Goal: Book appointment/travel/reservation

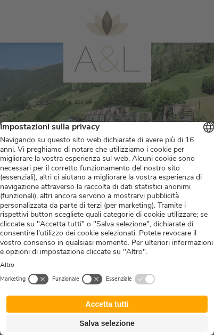
click at [170, 302] on button "Accetta tutti" at bounding box center [106, 303] width 201 height 17
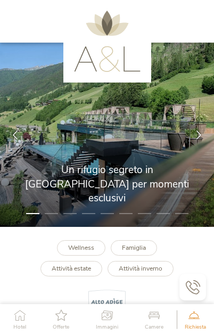
click at [20, 329] on span "Hotel" at bounding box center [19, 326] width 13 height 5
click at [151, 320] on icon at bounding box center [154, 314] width 19 height 11
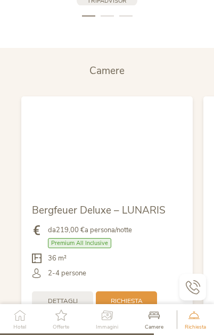
scroll to position [2193, 0]
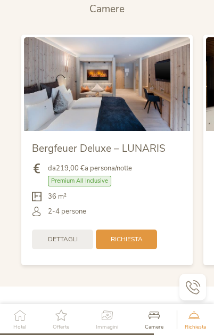
click at [144, 249] on div "Richiesta" at bounding box center [126, 239] width 61 height 20
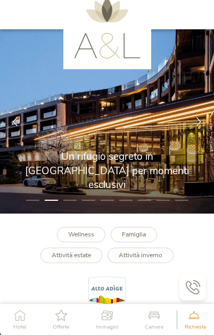
scroll to position [0, 0]
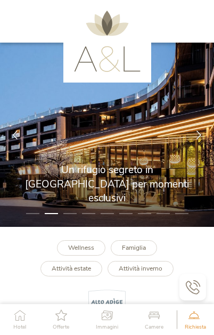
click at [59, 318] on icon at bounding box center [61, 314] width 16 height 11
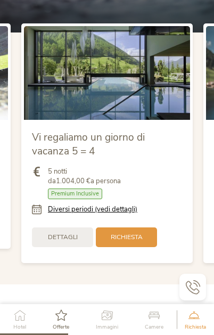
scroll to position [971, 0]
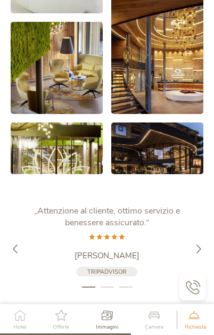
click at [195, 263] on div at bounding box center [199, 248] width 30 height 30
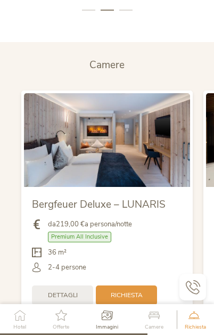
scroll to position [2125, 0]
click at [159, 329] on span "Camere" at bounding box center [154, 326] width 19 height 5
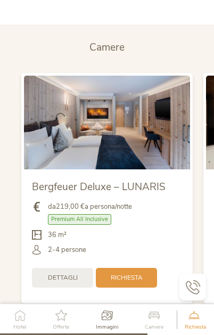
click at [162, 320] on icon at bounding box center [154, 314] width 19 height 11
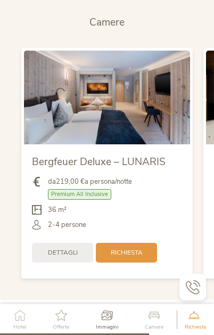
click at [167, 334] on div "Camere" at bounding box center [153, 319] width 29 height 31
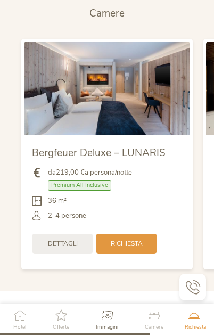
click at [167, 334] on div "Camere" at bounding box center [153, 319] width 29 height 31
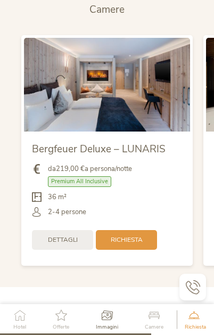
scroll to position [2181, 0]
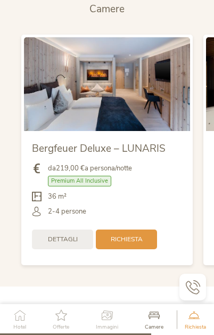
click at [76, 244] on span "Dettagli" at bounding box center [63, 239] width 30 height 9
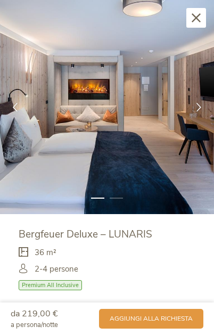
click at [192, 111] on div at bounding box center [199, 107] width 30 height 30
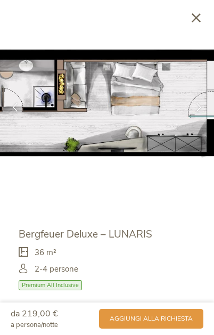
click at [196, 114] on div at bounding box center [199, 107] width 30 height 30
click at [190, 20] on div "Chiudi" at bounding box center [196, 18] width 20 height 20
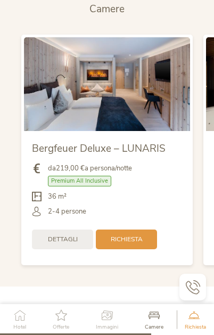
click at [138, 244] on span "Richiesta" at bounding box center [127, 239] width 32 height 9
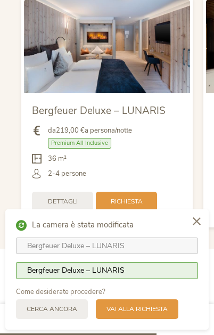
scroll to position [2221, 0]
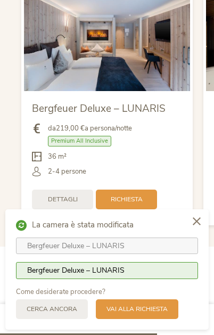
click at [170, 251] on div "Bergfeuer Deluxe – LUNARIS" at bounding box center [107, 245] width 160 height 11
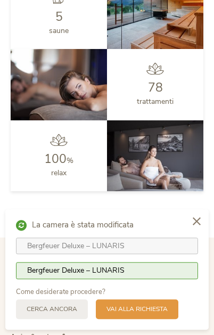
scroll to position [2800, 0]
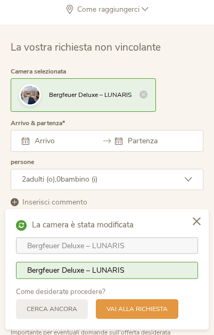
click at [77, 146] on input "text" at bounding box center [58, 141] width 53 height 10
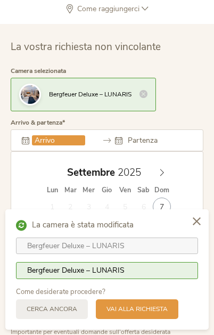
click at [161, 176] on icon at bounding box center [161, 172] width 7 height 7
click at [162, 176] on icon at bounding box center [161, 172] width 7 height 7
click at [165, 177] on span at bounding box center [162, 169] width 18 height 15
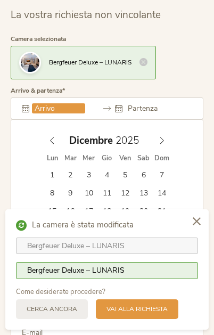
scroll to position [2847, 0]
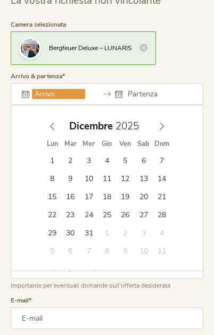
type input "26.12.2025"
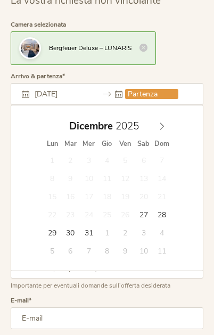
type input "30.12.2025"
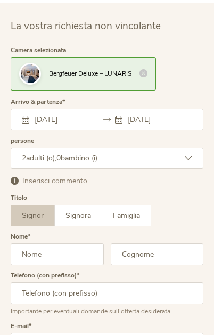
scroll to position [2823, 0]
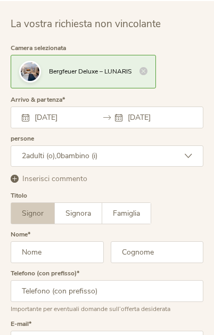
click at [187, 160] on icon at bounding box center [188, 155] width 7 height 7
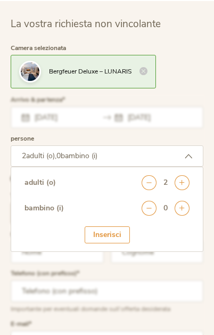
click at [183, 215] on icon at bounding box center [181, 208] width 15 height 15
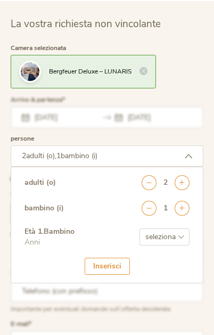
click at [181, 245] on select "seleziona 0 1 2 3 4 5 6 7 8 9 10 11 12 13 14 15 16 17" at bounding box center [164, 236] width 50 height 17
select select "3"
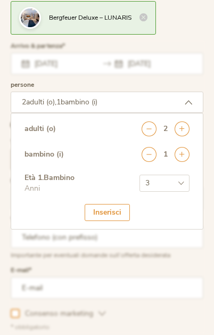
scroll to position [2878, 0]
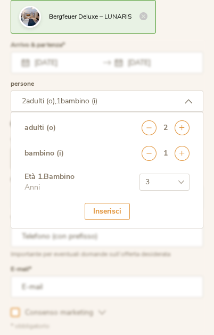
click at [114, 220] on div "Inserisci" at bounding box center [107, 211] width 45 height 17
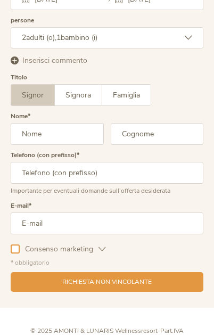
scroll to position [2947, 0]
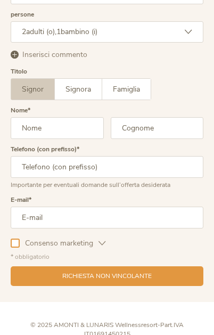
click at [28, 139] on input "text" at bounding box center [57, 128] width 93 height 22
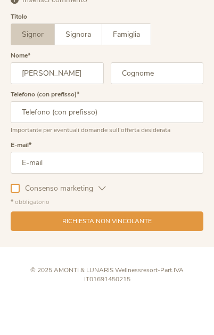
type input "Gaetano"
click at [176, 117] on input "text" at bounding box center [157, 128] width 93 height 22
type input "Mininno"
click at [26, 206] on input "email" at bounding box center [107, 217] width 193 height 22
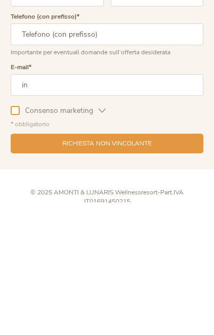
type input "i"
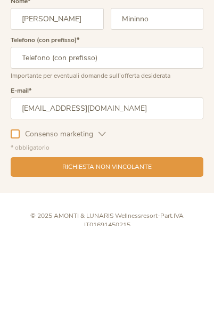
type input "mininno81@icloud.com"
click at [21, 156] on input "text" at bounding box center [107, 167] width 193 height 22
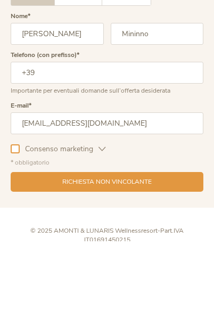
scroll to position [3041, 0]
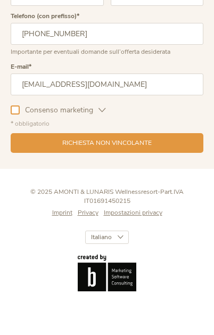
type input "+393314278686"
click at [17, 145] on div at bounding box center [15, 149] width 9 height 9
click at [163, 179] on div "Richiesta non vincolante" at bounding box center [107, 169] width 193 height 20
click at [157, 179] on div "Richiesta non vincolante" at bounding box center [107, 169] width 193 height 20
